Goal: Task Accomplishment & Management: Manage account settings

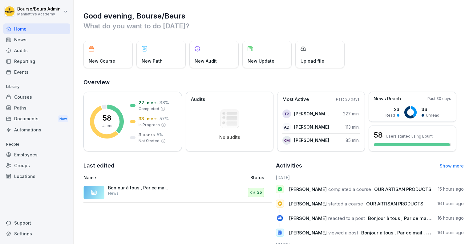
click at [37, 59] on div "Reporting" at bounding box center [36, 61] width 67 height 11
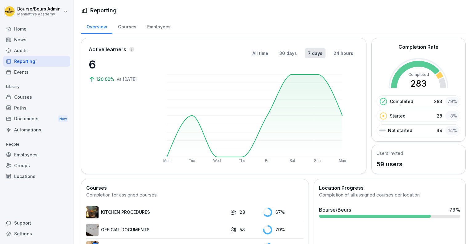
click at [22, 97] on div "Courses" at bounding box center [36, 97] width 67 height 11
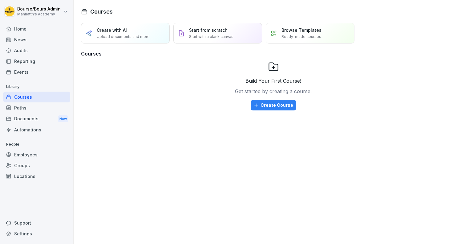
click at [23, 152] on div "Employees" at bounding box center [36, 154] width 67 height 11
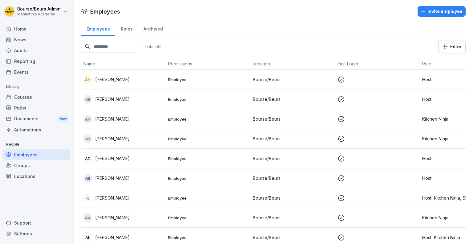
click at [118, 49] on input at bounding box center [109, 47] width 56 height 12
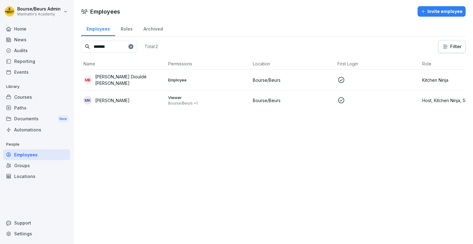
type input "*******"
click at [139, 96] on div "[PERSON_NAME]" at bounding box center [124, 100] width 80 height 9
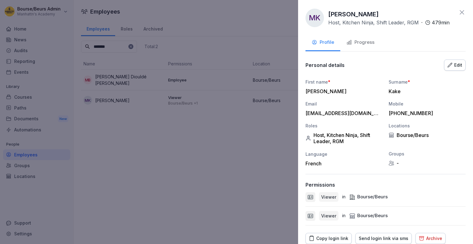
click at [354, 42] on div "Progress" at bounding box center [361, 42] width 28 height 7
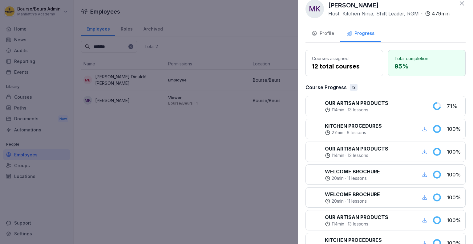
scroll to position [8, 0]
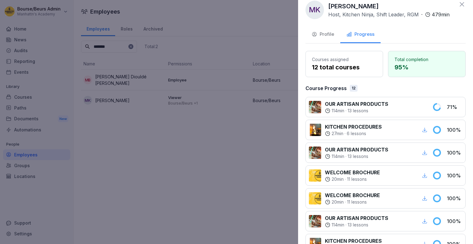
click at [367, 111] on p "13 lessons" at bounding box center [358, 111] width 21 height 6
click at [352, 102] on p "OUR ARTISAN PRODUCTS" at bounding box center [357, 103] width 64 height 7
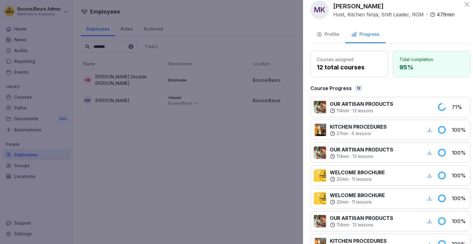
click at [235, 125] on div at bounding box center [236, 122] width 473 height 244
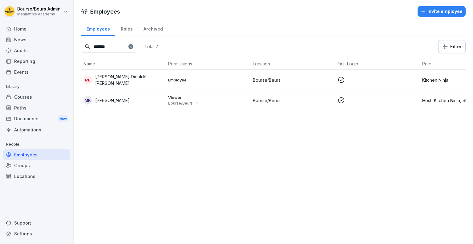
click at [137, 46] on input "*******" at bounding box center [109, 47] width 56 height 12
click at [133, 46] on div at bounding box center [131, 46] width 5 height 5
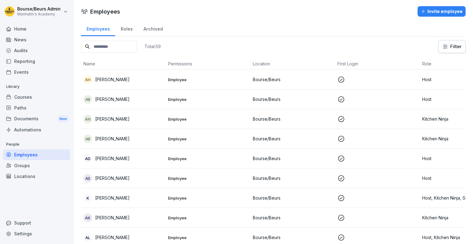
click at [123, 45] on input at bounding box center [109, 47] width 56 height 12
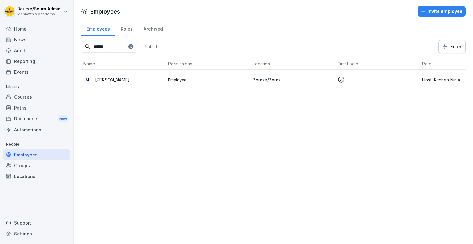
type input "******"
click at [130, 80] on p "[PERSON_NAME]" at bounding box center [112, 79] width 35 height 6
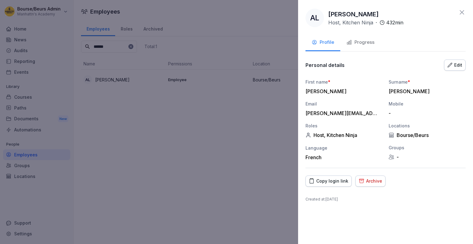
click at [359, 38] on button "Progress" at bounding box center [361, 43] width 40 height 17
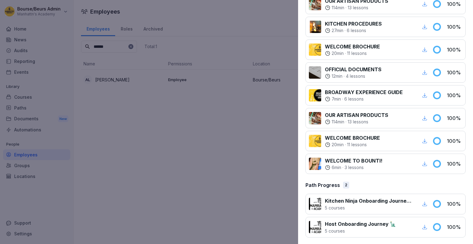
scroll to position [0, 0]
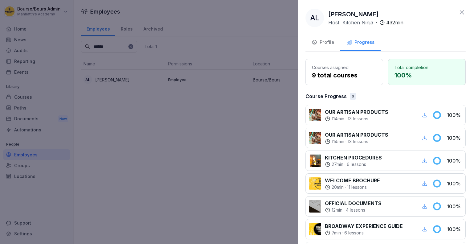
click at [457, 17] on div "[PERSON_NAME] [PERSON_NAME] Host, Kitchen Ninja · 432 min" at bounding box center [386, 18] width 160 height 18
click at [459, 9] on icon at bounding box center [462, 12] width 7 height 7
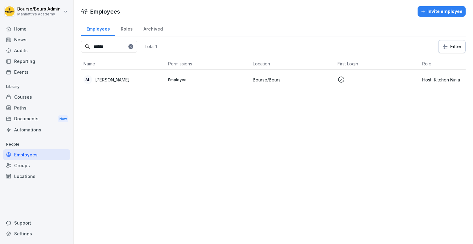
click at [133, 48] on icon at bounding box center [131, 47] width 4 height 4
click at [131, 44] on input at bounding box center [109, 47] width 56 height 12
type input "******"
click at [149, 85] on td "MT [PERSON_NAME]" at bounding box center [123, 80] width 85 height 20
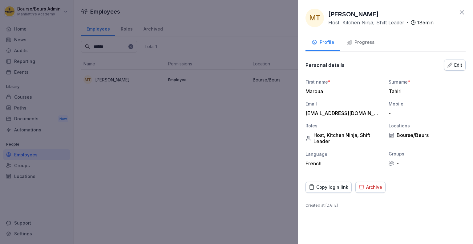
click at [364, 44] on div "Progress" at bounding box center [361, 42] width 28 height 7
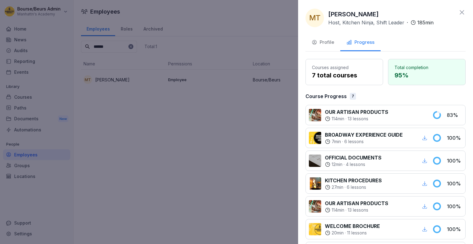
click at [460, 10] on icon at bounding box center [462, 12] width 7 height 7
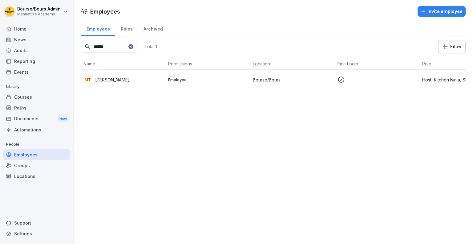
click at [133, 47] on icon at bounding box center [131, 47] width 4 height 4
click at [122, 47] on input at bounding box center [109, 47] width 56 height 12
type input "***"
click at [126, 80] on p "[PERSON_NAME]" at bounding box center [112, 79] width 35 height 6
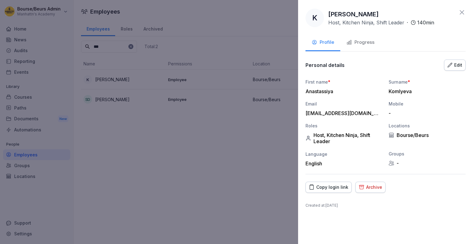
click at [350, 46] on button "Progress" at bounding box center [361, 43] width 40 height 17
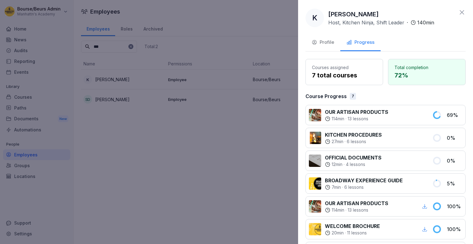
click at [459, 12] on icon at bounding box center [462, 12] width 7 height 7
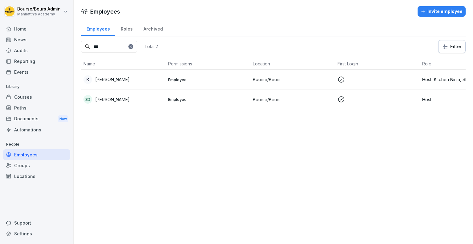
click at [133, 47] on div at bounding box center [131, 46] width 5 height 5
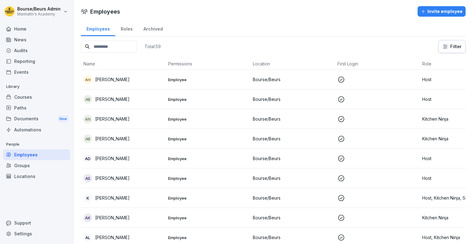
click at [127, 46] on input at bounding box center [109, 47] width 56 height 12
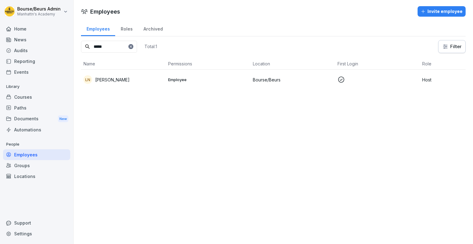
type input "*****"
click at [130, 78] on p "[PERSON_NAME]" at bounding box center [112, 79] width 35 height 6
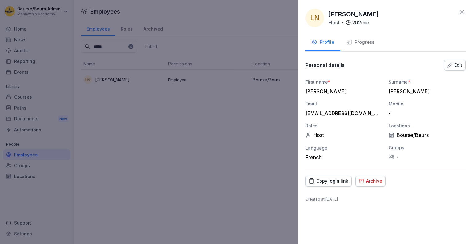
click at [362, 45] on div "Progress" at bounding box center [361, 42] width 28 height 7
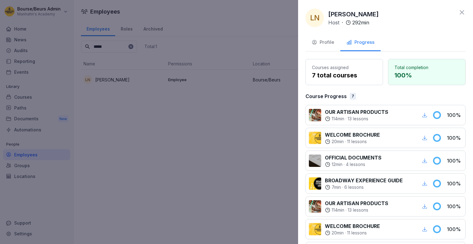
click at [459, 12] on icon at bounding box center [462, 12] width 7 height 7
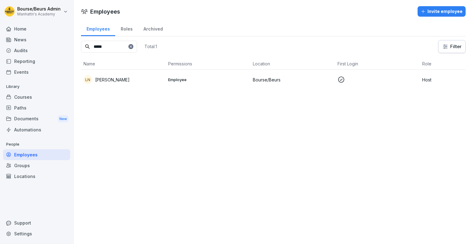
click at [133, 47] on icon at bounding box center [131, 47] width 4 height 4
click at [135, 47] on input at bounding box center [109, 47] width 56 height 12
type input "******"
click at [141, 80] on p "junior chatric Atabongmo Achiaba" at bounding box center [129, 80] width 68 height 6
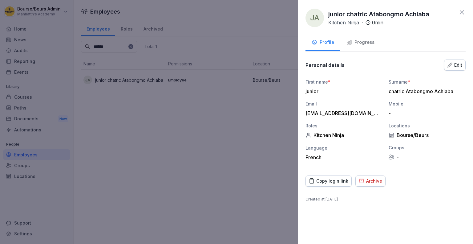
click at [342, 43] on button "Progress" at bounding box center [361, 43] width 40 height 17
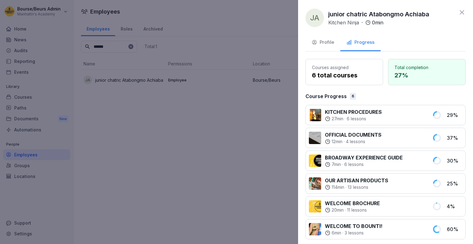
click at [357, 42] on div "Progress" at bounding box center [361, 42] width 28 height 7
click at [459, 11] on icon at bounding box center [462, 12] width 7 height 7
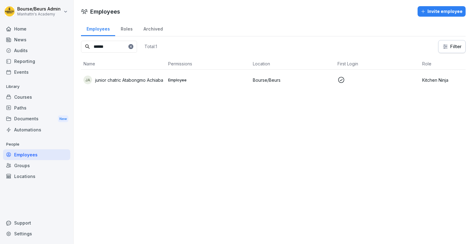
click at [133, 45] on icon at bounding box center [131, 47] width 4 height 4
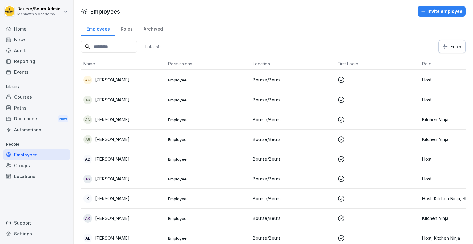
click at [130, 47] on input at bounding box center [109, 47] width 56 height 12
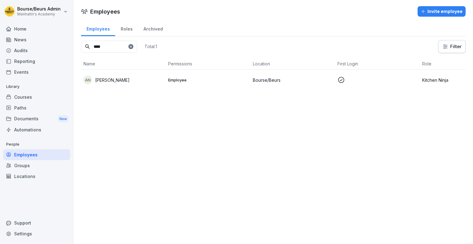
type input "****"
click at [133, 80] on div "AN [PERSON_NAME]" at bounding box center [124, 80] width 80 height 9
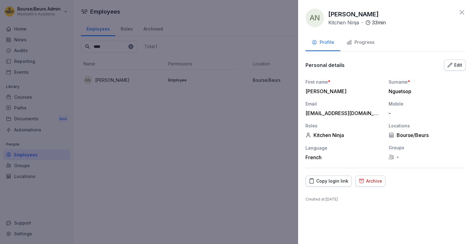
click at [355, 45] on div "Progress" at bounding box center [361, 42] width 28 height 7
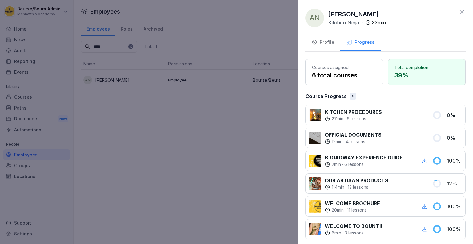
click at [460, 12] on icon at bounding box center [462, 12] width 4 height 4
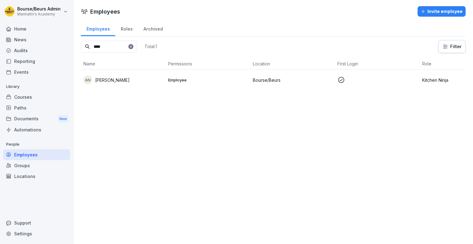
click at [137, 47] on input "****" at bounding box center [109, 47] width 56 height 12
click at [133, 47] on div at bounding box center [131, 46] width 5 height 5
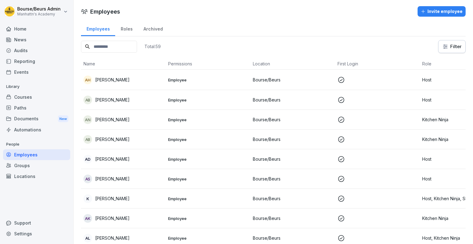
click at [133, 46] on input at bounding box center [109, 47] width 56 height 12
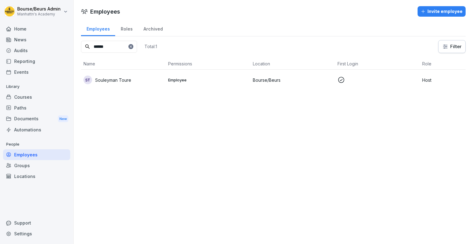
type input "******"
click at [130, 76] on div "ST Souleyman Toure" at bounding box center [124, 80] width 80 height 9
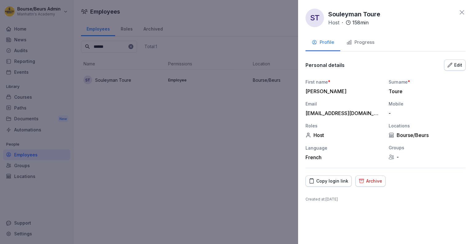
click at [367, 44] on div "Progress" at bounding box center [361, 42] width 28 height 7
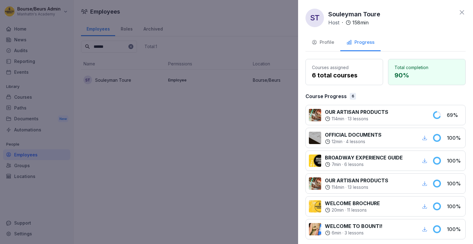
click at [460, 13] on icon at bounding box center [462, 12] width 4 height 4
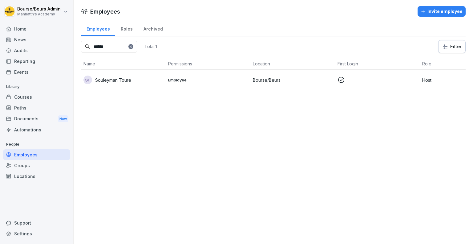
click at [137, 48] on input "******" at bounding box center [109, 47] width 56 height 12
click at [133, 47] on icon at bounding box center [131, 47] width 4 height 4
click at [130, 47] on input at bounding box center [109, 47] width 56 height 12
type input "******"
click at [156, 82] on div "[PERSON_NAME]" at bounding box center [124, 80] width 80 height 9
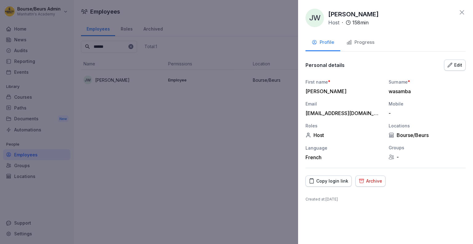
click at [364, 41] on div "Progress" at bounding box center [361, 42] width 28 height 7
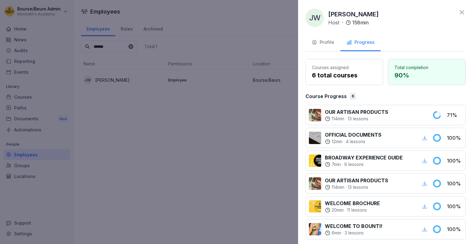
click at [461, 11] on icon at bounding box center [462, 12] width 7 height 7
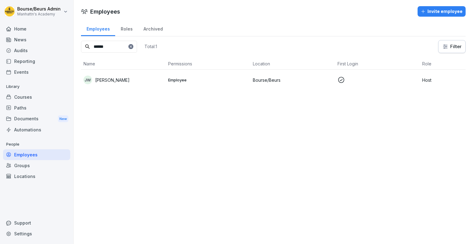
click at [132, 47] on icon at bounding box center [131, 46] width 2 height 2
click at [127, 48] on input at bounding box center [109, 47] width 56 height 12
type input "*"
type input "*****"
click at [143, 74] on td "DK [PERSON_NAME] Kengmo" at bounding box center [123, 80] width 85 height 20
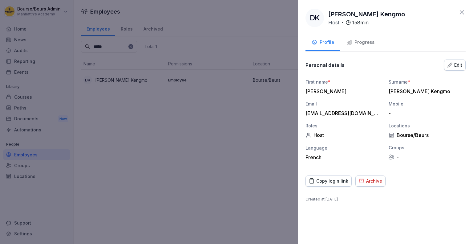
click at [387, 26] on div "[PERSON_NAME] Kengmo Host · 158 min" at bounding box center [367, 18] width 77 height 17
click at [354, 45] on div "Progress" at bounding box center [361, 42] width 28 height 7
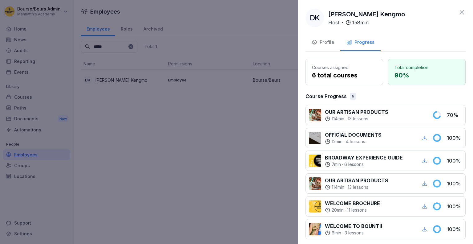
click at [459, 14] on icon at bounding box center [462, 12] width 7 height 7
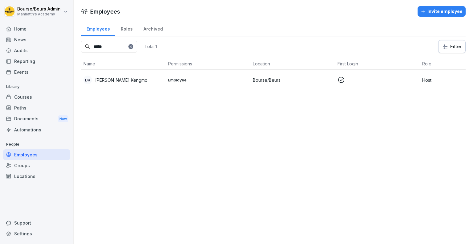
click at [133, 47] on icon at bounding box center [131, 47] width 4 height 4
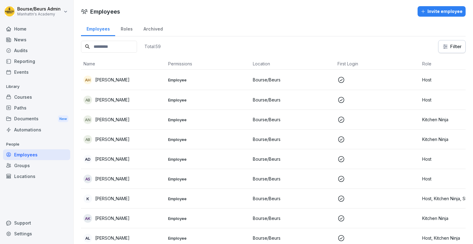
click at [121, 45] on input at bounding box center [109, 47] width 56 height 12
